Goal: Task Accomplishment & Management: Use online tool/utility

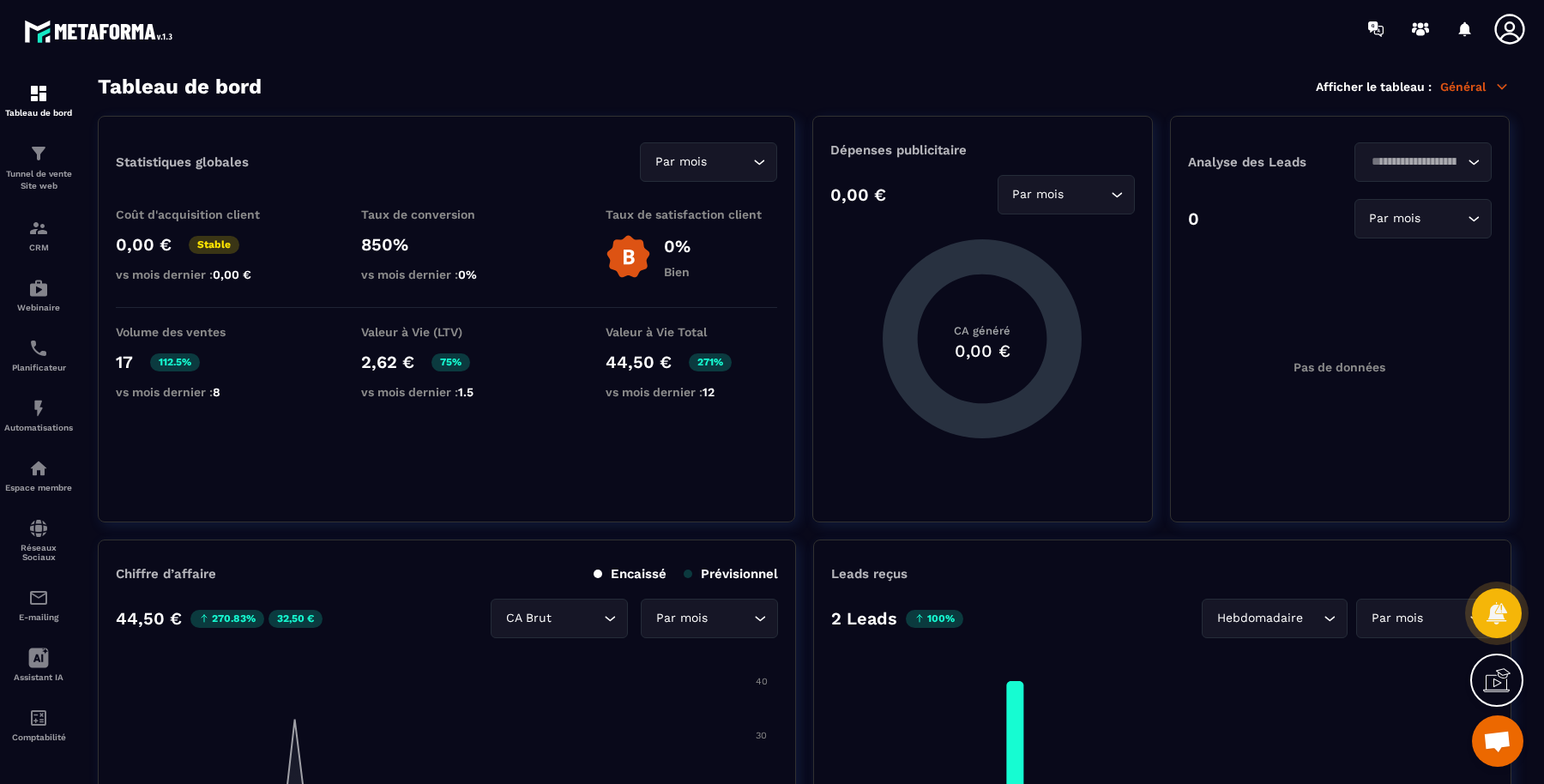
click at [1513, 28] on icon at bounding box center [1509, 28] width 30 height 30
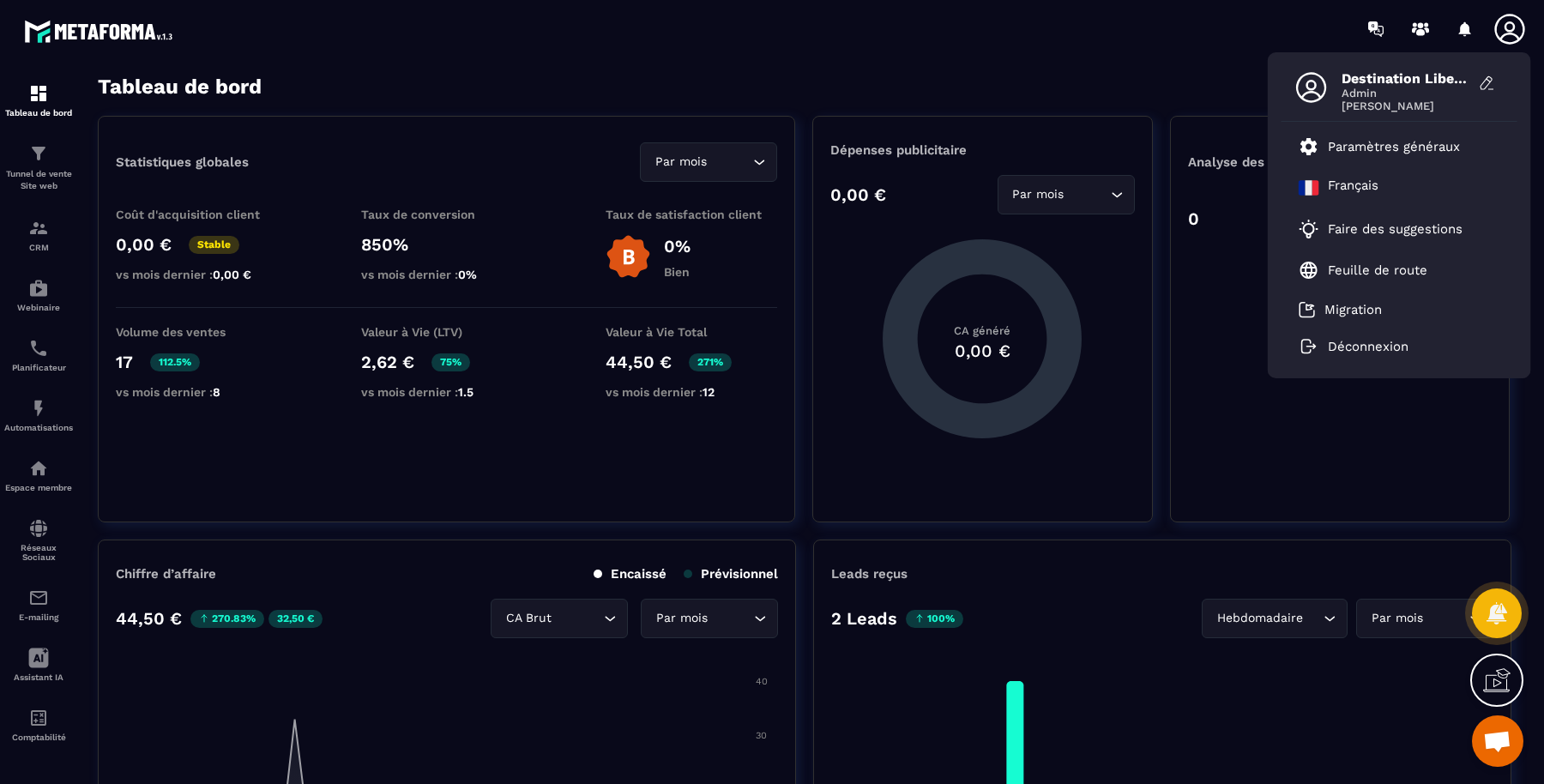
click at [1065, 51] on div "Destination Liberation [PERSON_NAME] Admin [PERSON_NAME] Paramètres généraux [D…" at bounding box center [873, 28] width 1342 height 57
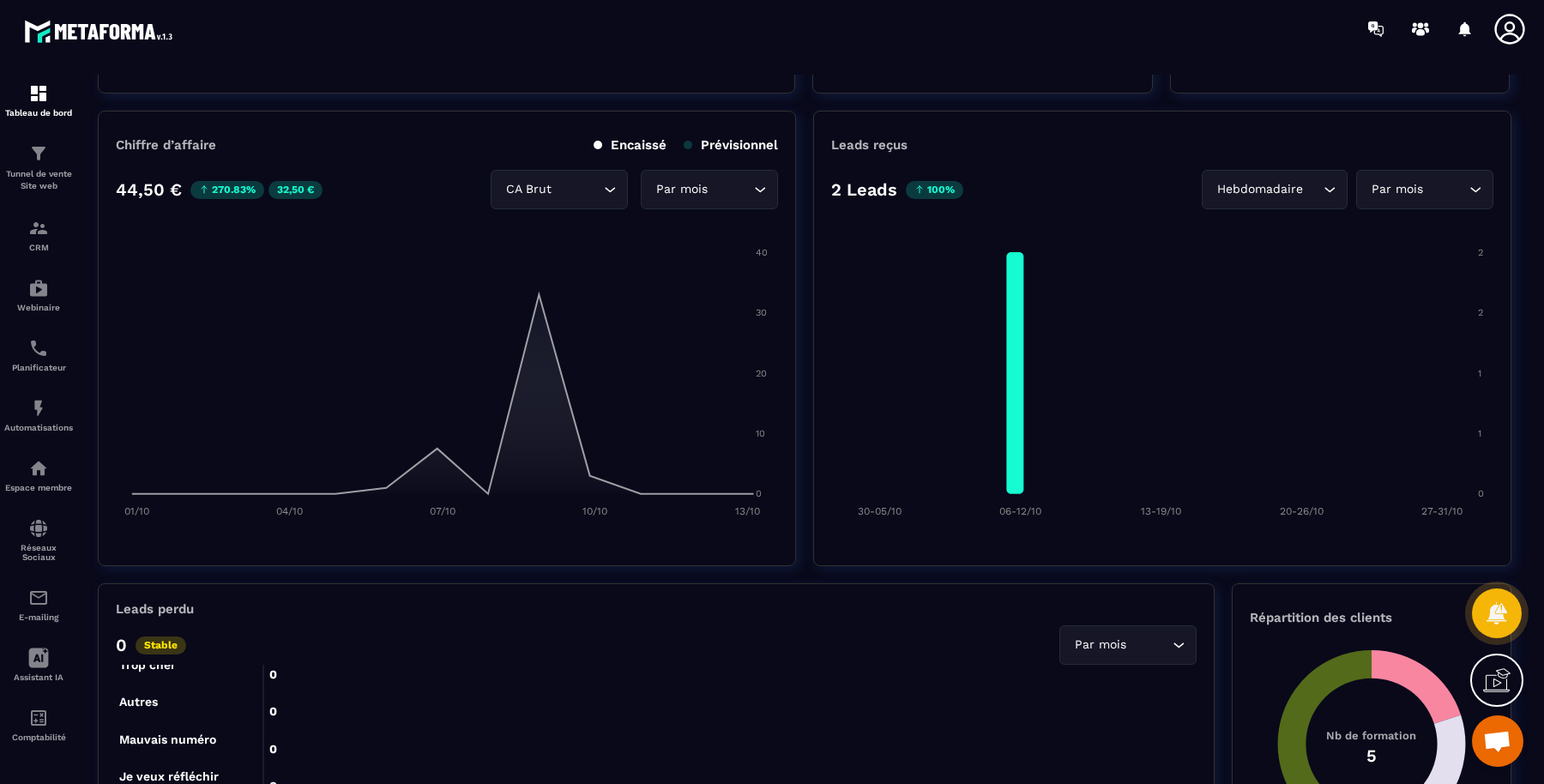
click at [64, 177] on p "Tunnel de vente Site web" at bounding box center [38, 180] width 68 height 24
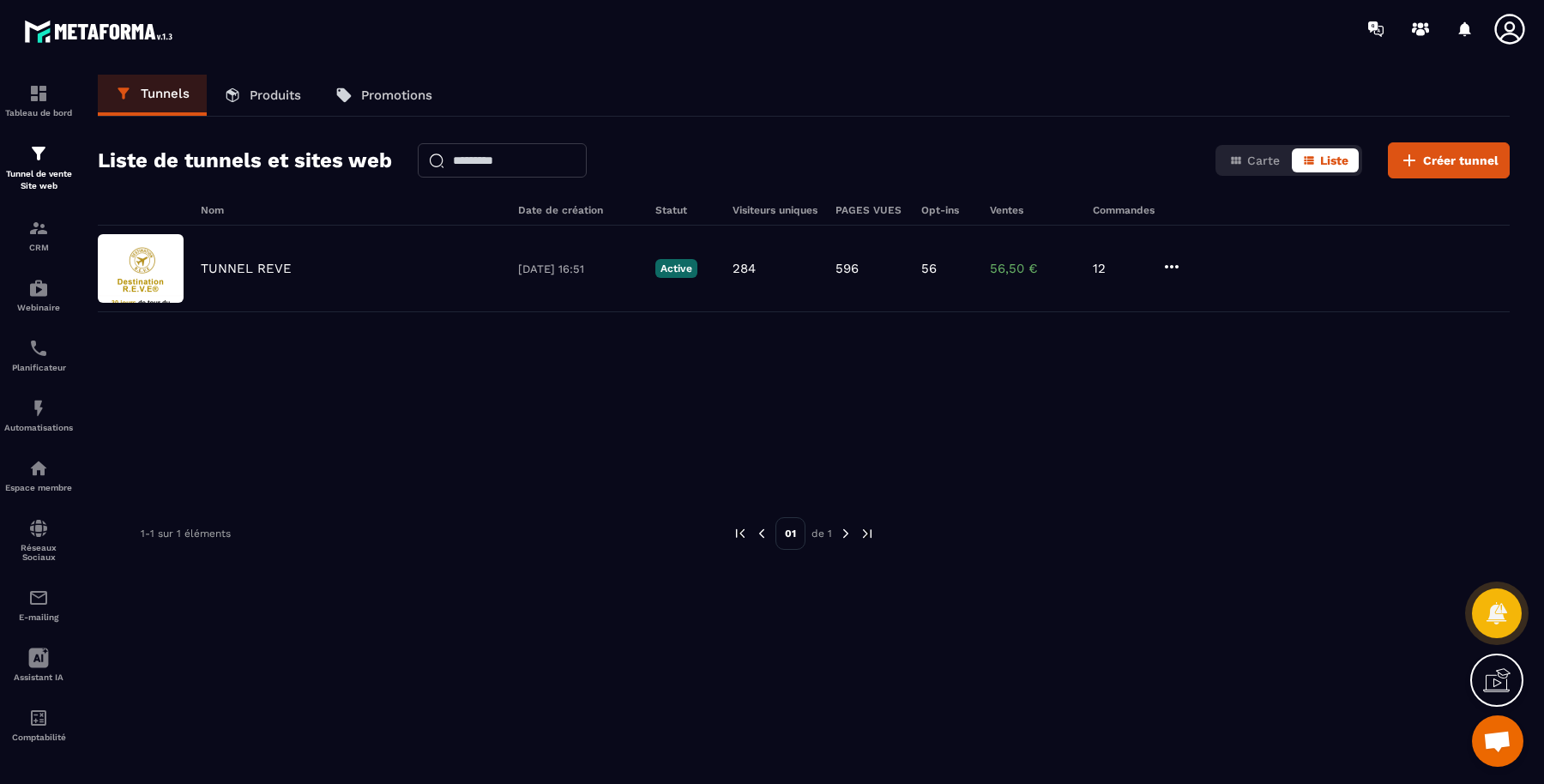
click at [292, 264] on div "TUNNEL REVE" at bounding box center [351, 269] width 300 height 16
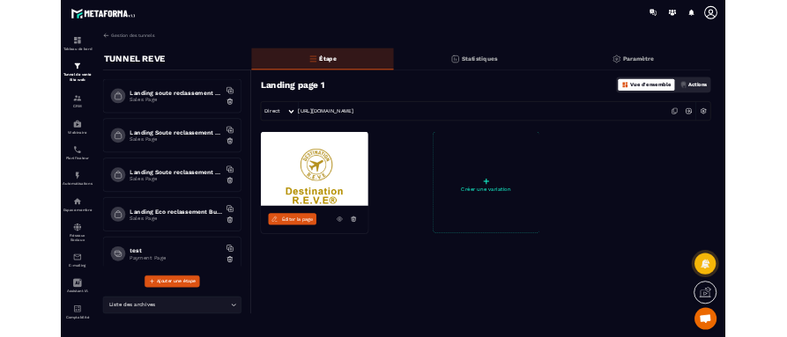
scroll to position [1144, 0]
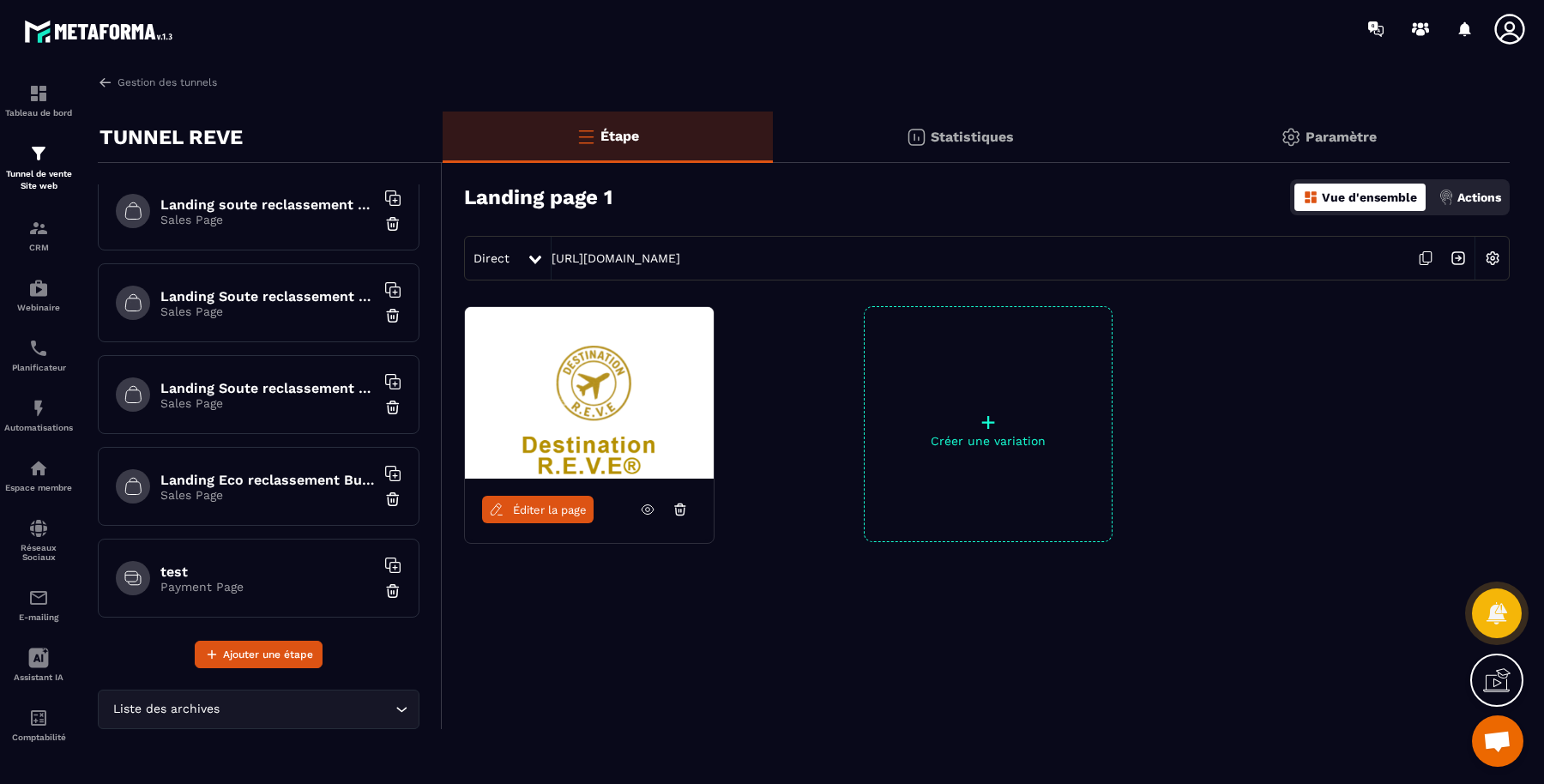
click at [206, 579] on p "Payment Page" at bounding box center [268, 586] width 214 height 14
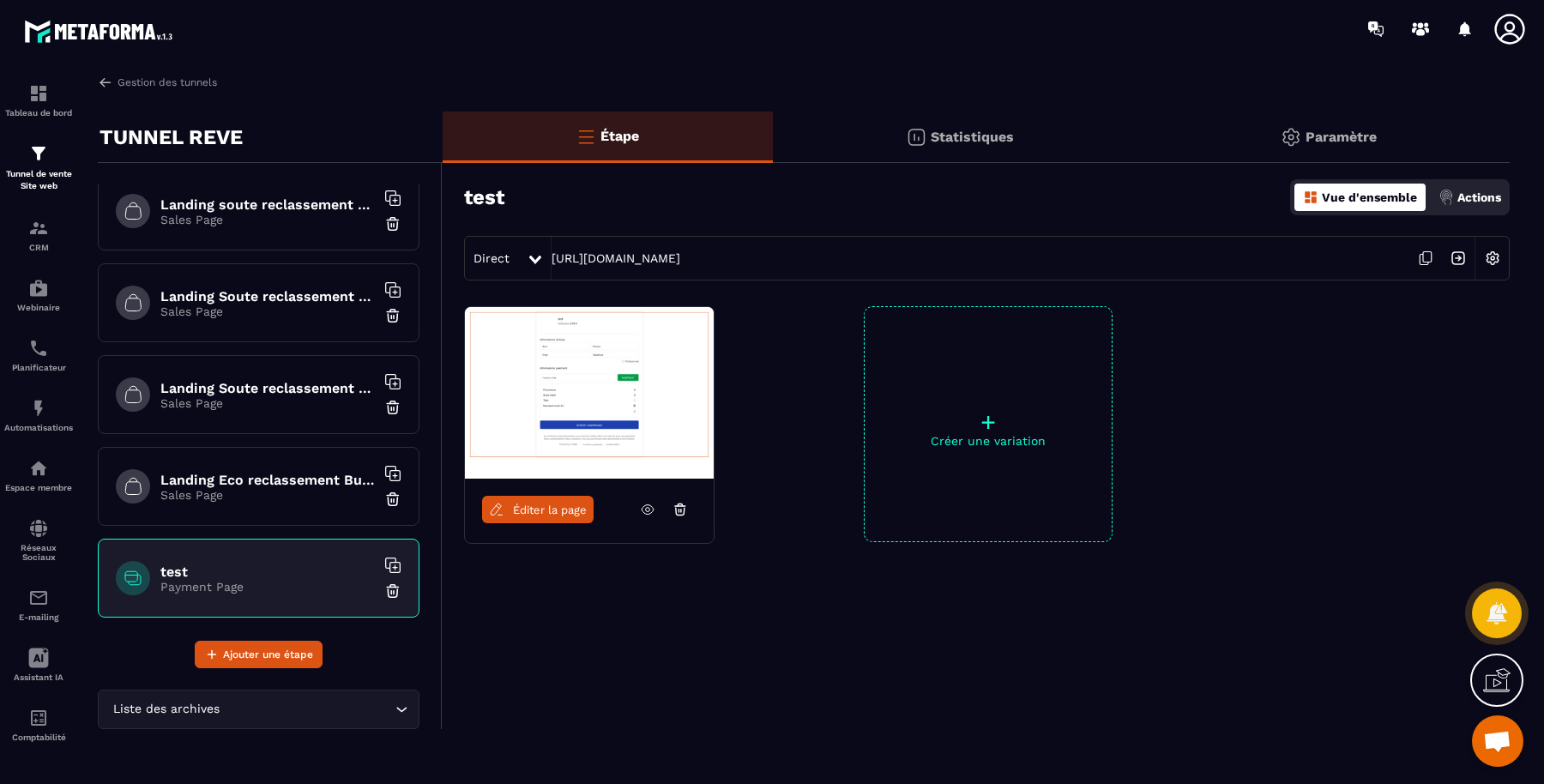
click at [651, 502] on icon at bounding box center [648, 509] width 16 height 16
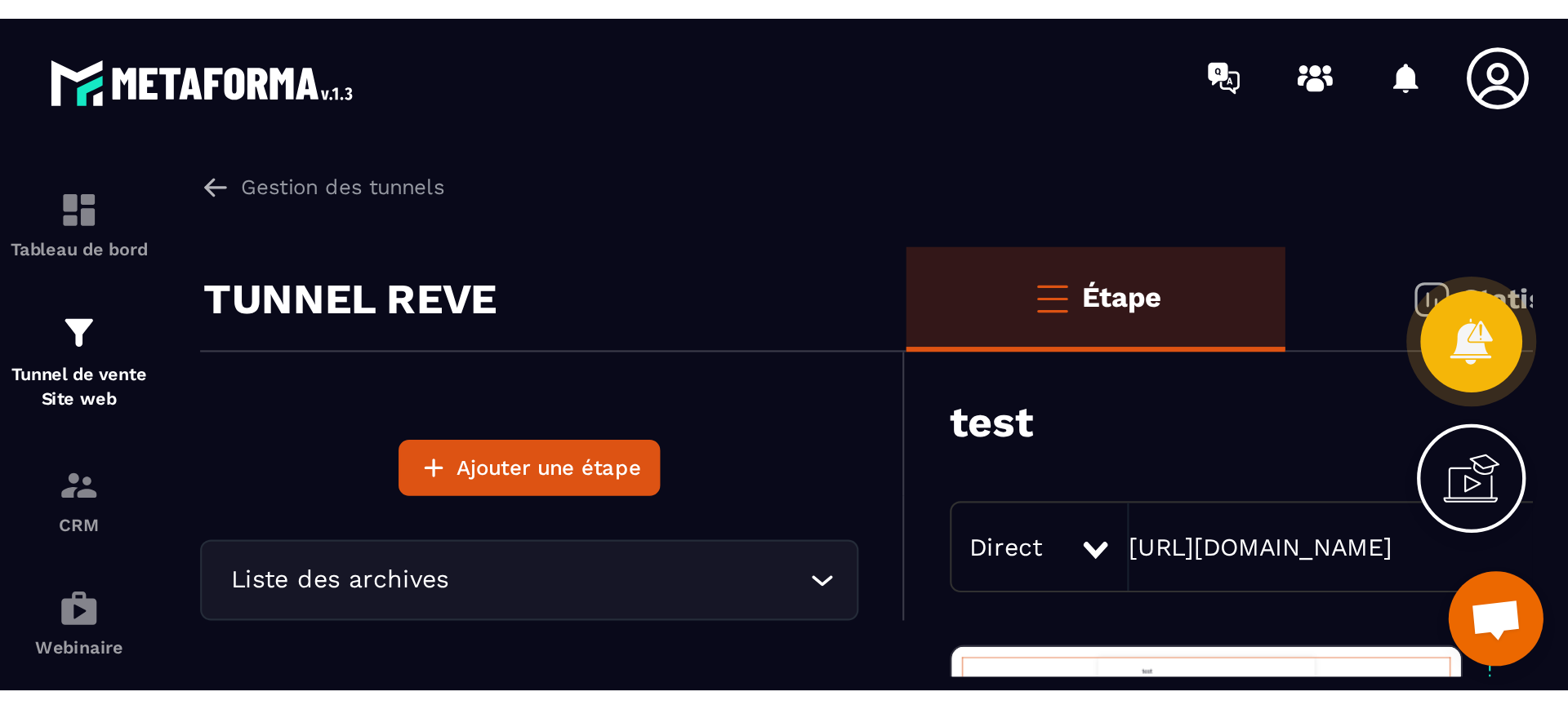
scroll to position [1060, 0]
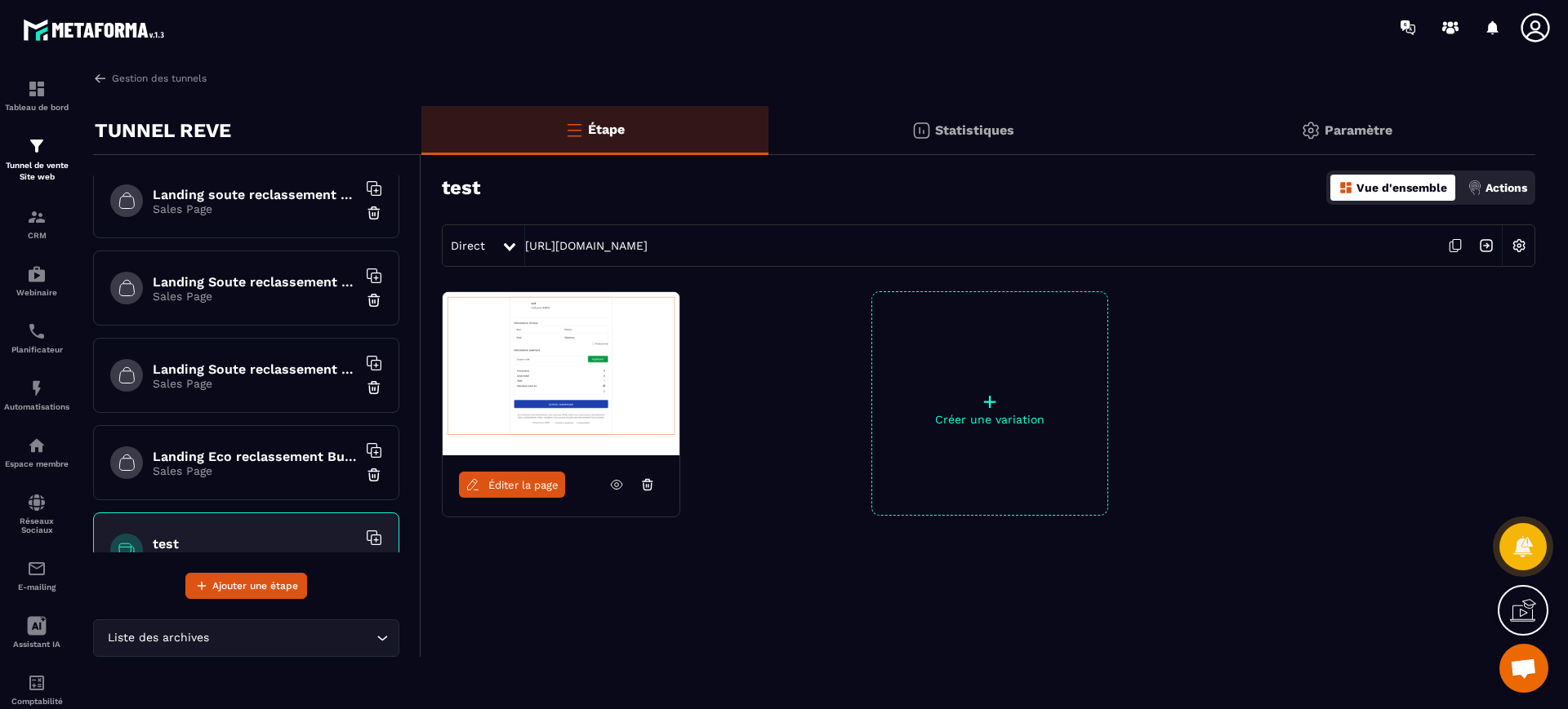
click at [1469, 18] on icon at bounding box center [1535, 27] width 32 height 32
